Goal: Obtain resource: Download file/media

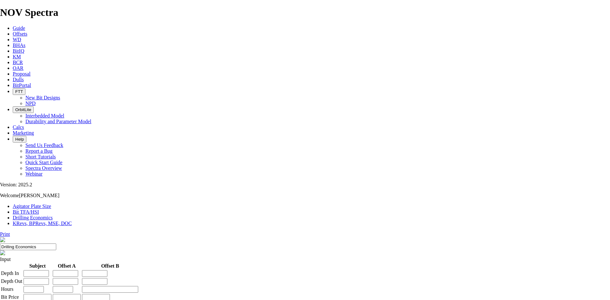
click at [27, 31] on link "Offsets" at bounding box center [20, 33] width 15 height 5
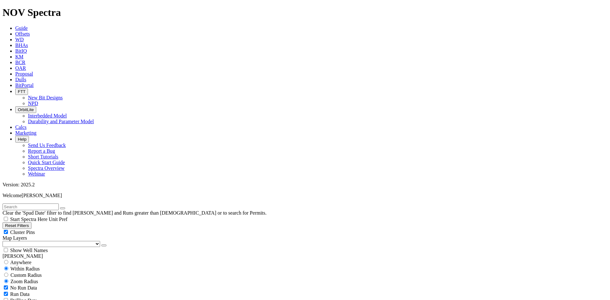
select select "7.875"
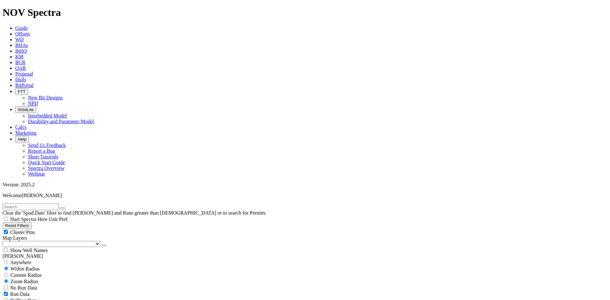
checkbox input "false"
select select "? number:7.875 ?"
